Goal: Task Accomplishment & Management: Manage account settings

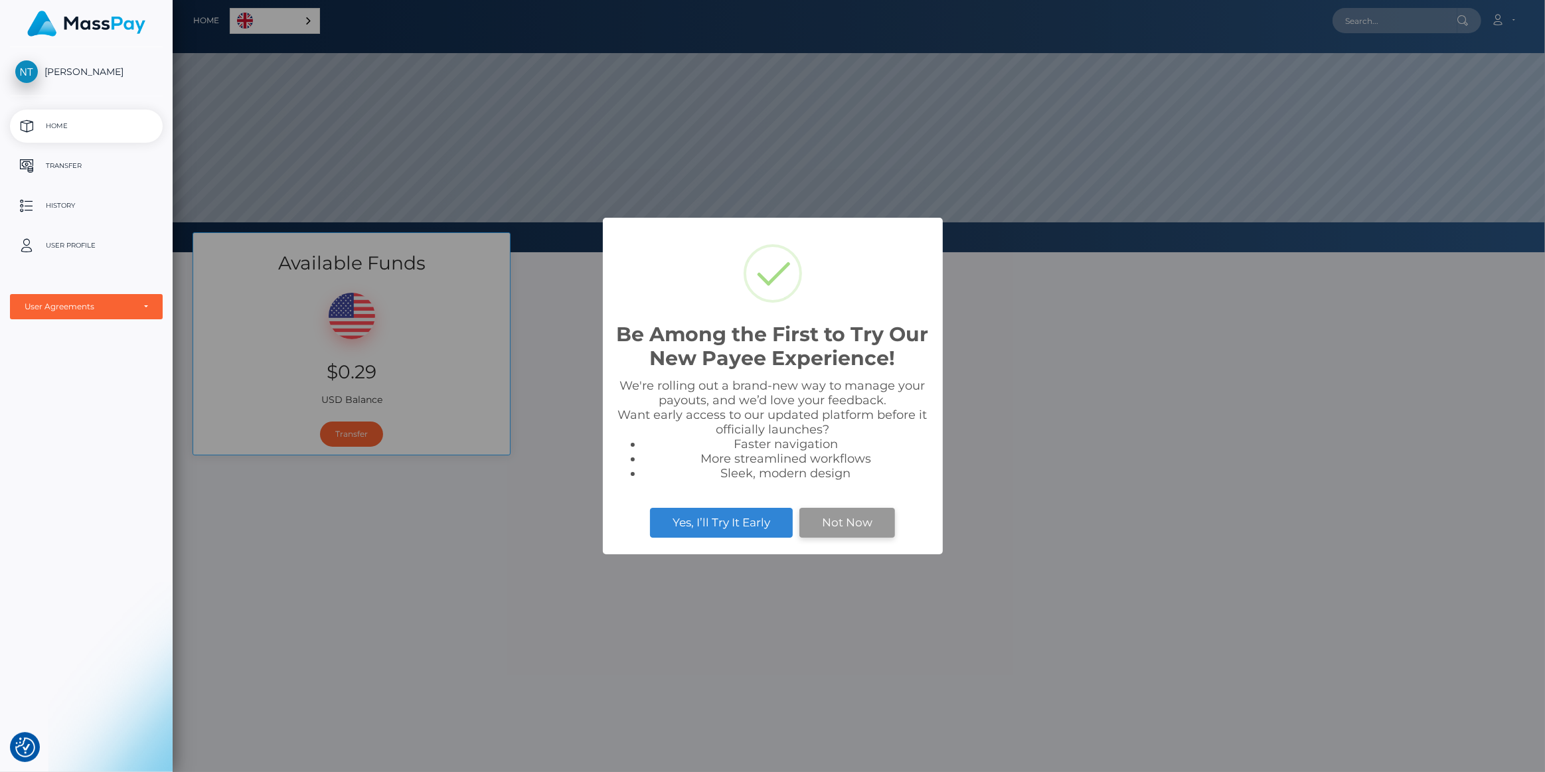
scroll to position [753, 0]
click at [842, 514] on button "Not Now" at bounding box center [847, 522] width 96 height 29
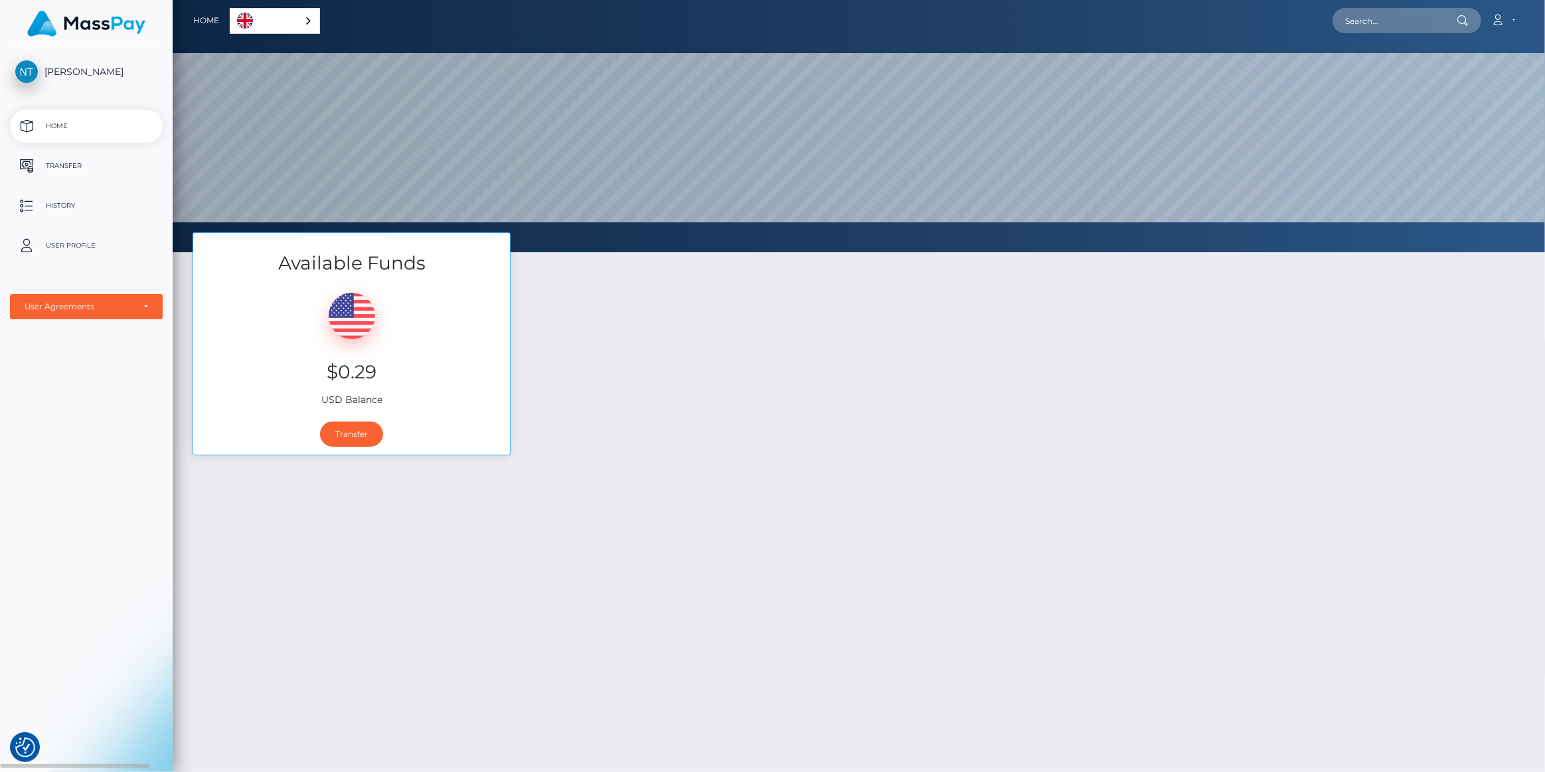
click at [82, 71] on span "[PERSON_NAME]" at bounding box center [86, 72] width 153 height 12
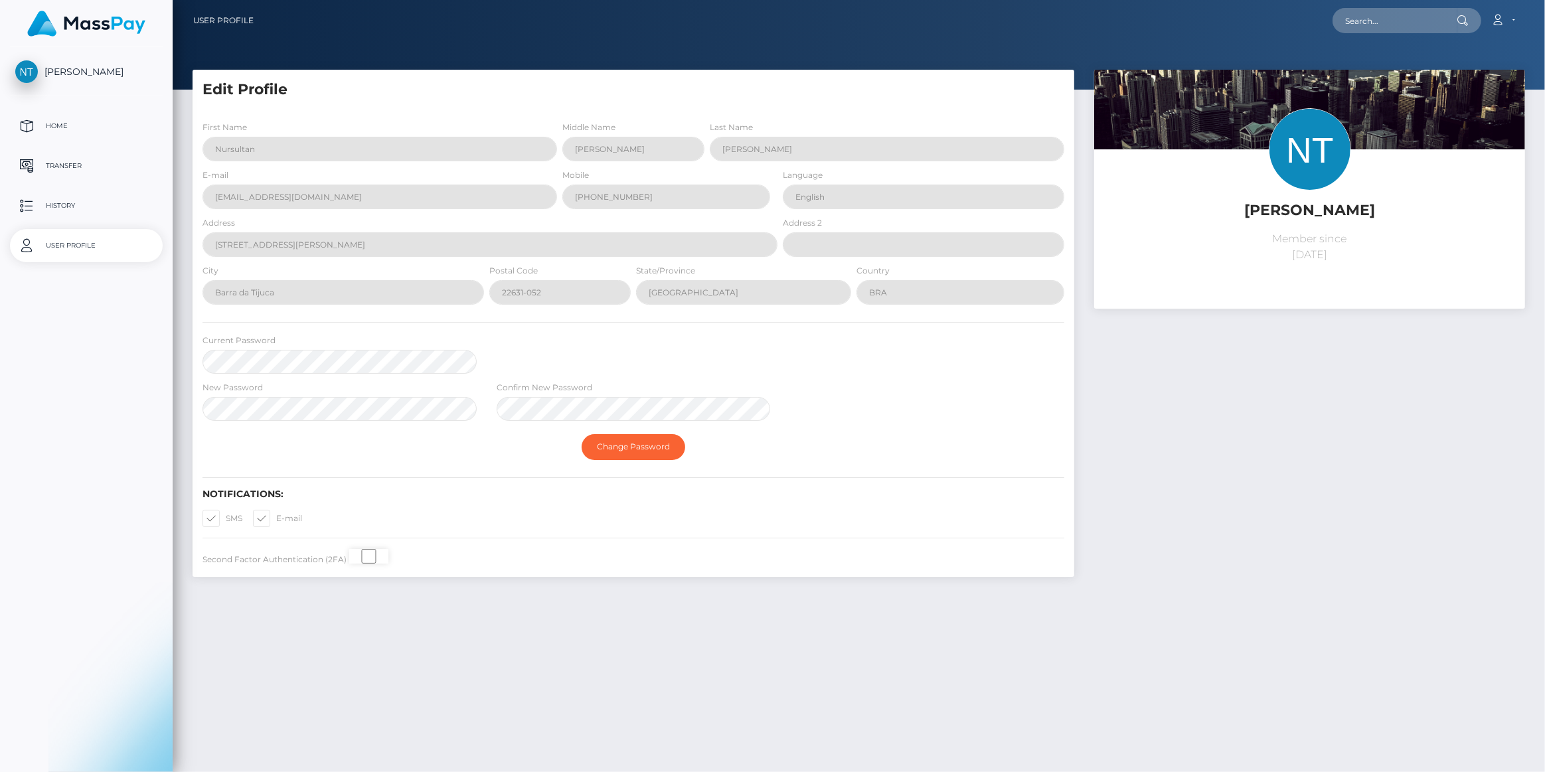
select select
